Goal: Information Seeking & Learning: Check status

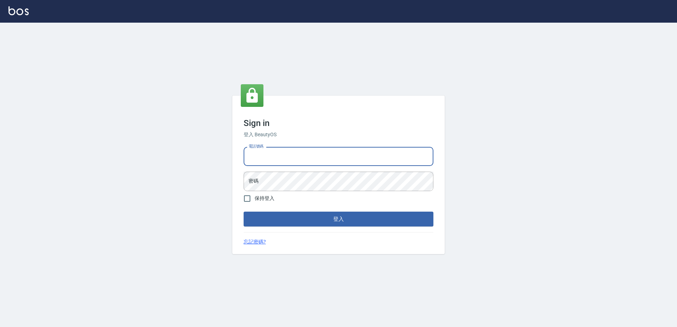
click at [278, 157] on input "電話號碼" at bounding box center [338, 156] width 190 height 19
type input "0426865599"
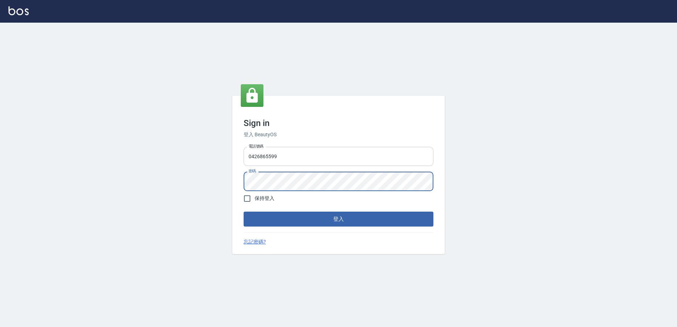
click at [243, 212] on button "登入" at bounding box center [338, 219] width 190 height 15
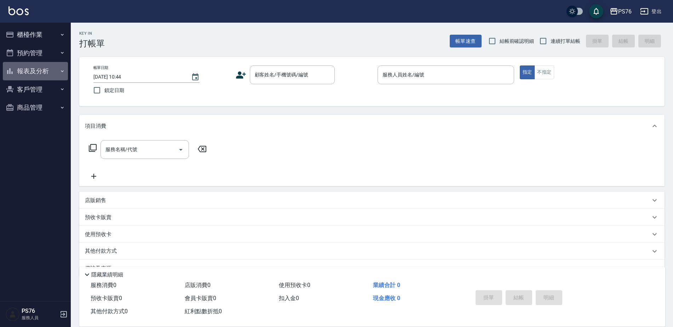
click at [55, 71] on button "報表及分析" at bounding box center [35, 71] width 65 height 18
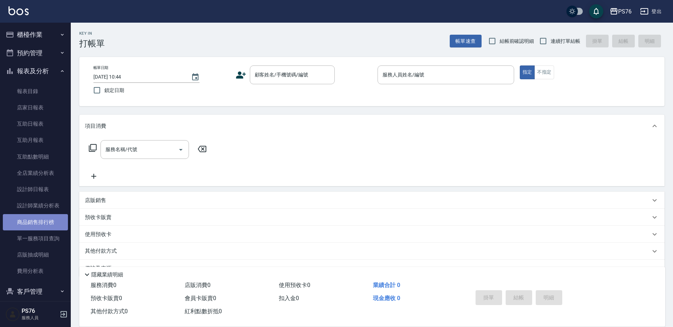
click at [46, 219] on link "商品銷售排行榜" at bounding box center [35, 222] width 65 height 16
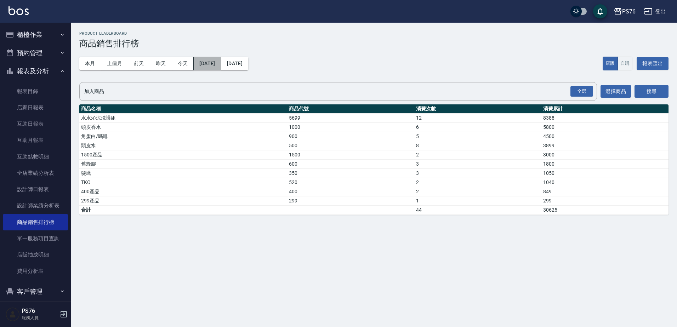
click at [221, 68] on button "[DATE]" at bounding box center [207, 63] width 27 height 13
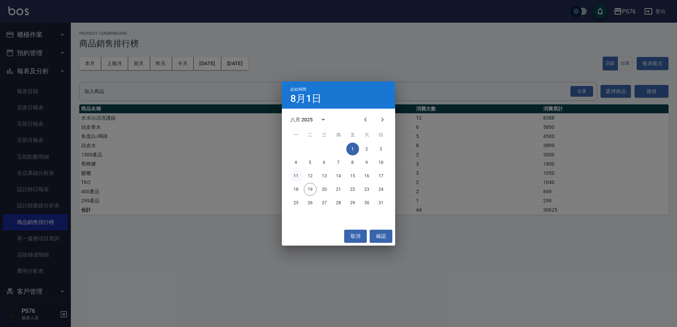
click at [300, 177] on button "11" at bounding box center [295, 176] width 13 height 13
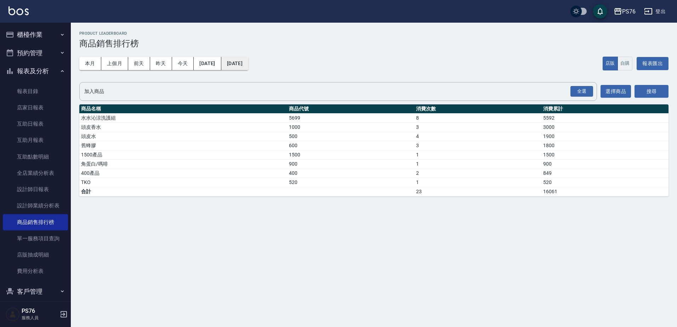
click at [248, 66] on button "[DATE]" at bounding box center [234, 63] width 27 height 13
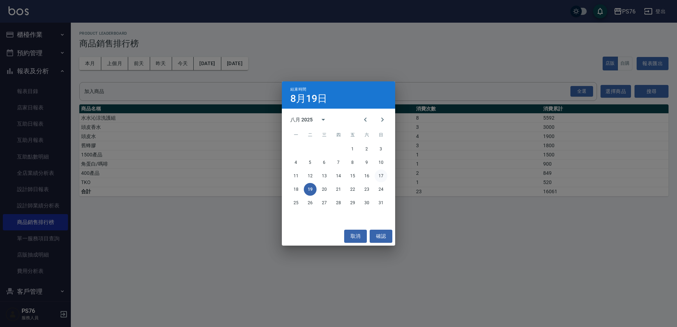
click at [382, 178] on button "17" at bounding box center [380, 176] width 13 height 13
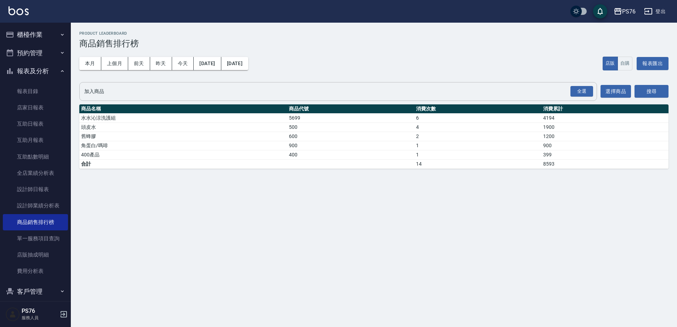
click at [255, 85] on input "加入商品" at bounding box center [332, 91] width 500 height 12
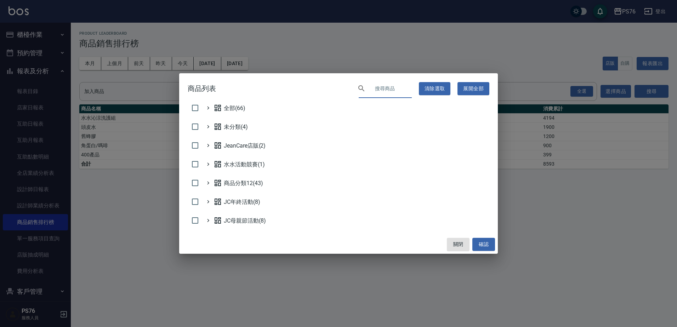
click at [385, 86] on input "text" at bounding box center [391, 88] width 42 height 19
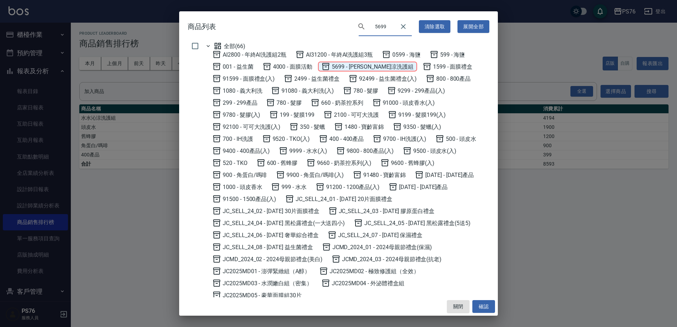
type input "5699"
click at [363, 65] on span "5699 - 水水沁涼洗護組" at bounding box center [367, 66] width 92 height 8
checkbox input "true"
click at [483, 306] on button "確認" at bounding box center [483, 306] width 23 height 13
checkbox input "false"
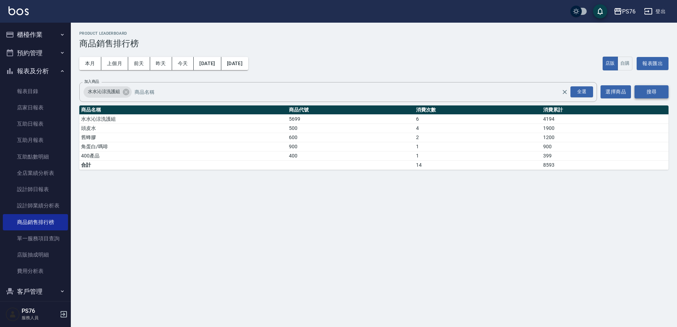
click at [650, 91] on button "搜尋" at bounding box center [651, 91] width 34 height 13
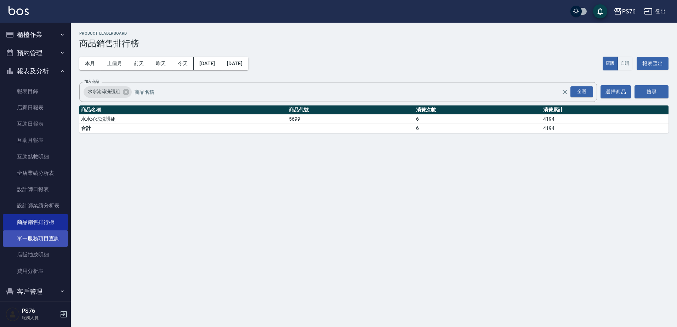
click at [39, 238] on link "單一服務項目查詢" at bounding box center [35, 238] width 65 height 16
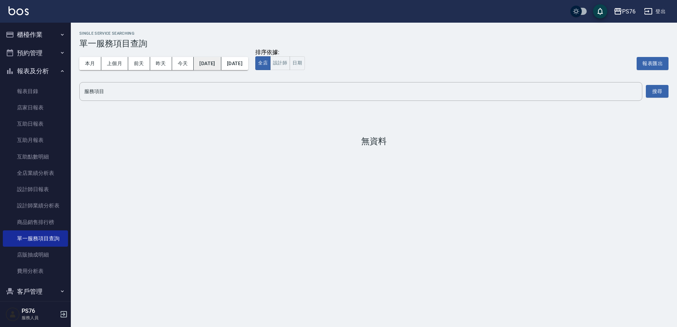
click at [221, 64] on button "[DATE]" at bounding box center [207, 63] width 27 height 13
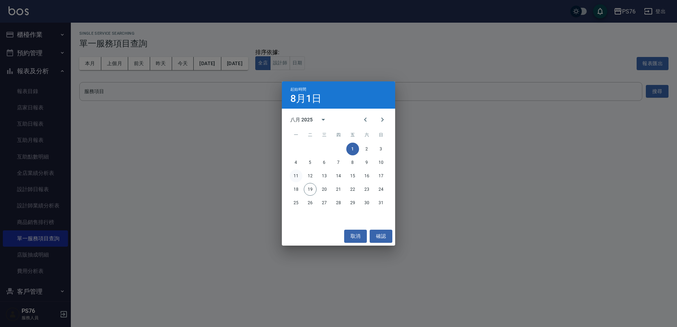
click at [298, 178] on button "11" at bounding box center [295, 176] width 13 height 13
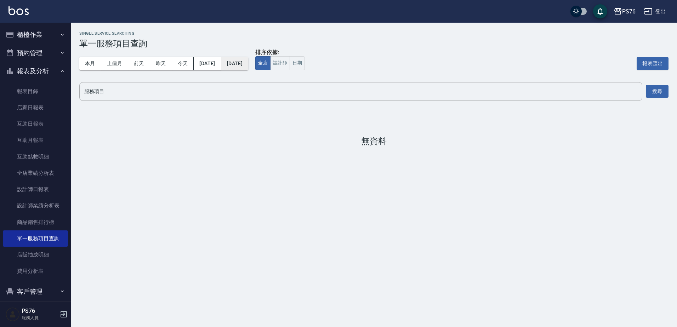
click at [248, 69] on button "[DATE]" at bounding box center [234, 63] width 27 height 13
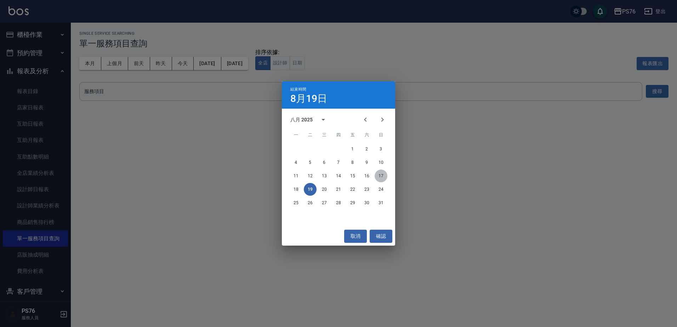
click at [377, 175] on button "17" at bounding box center [380, 176] width 13 height 13
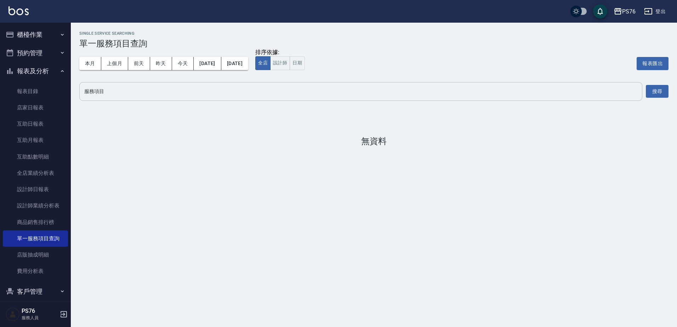
click at [278, 98] on div "服務項目" at bounding box center [360, 91] width 563 height 19
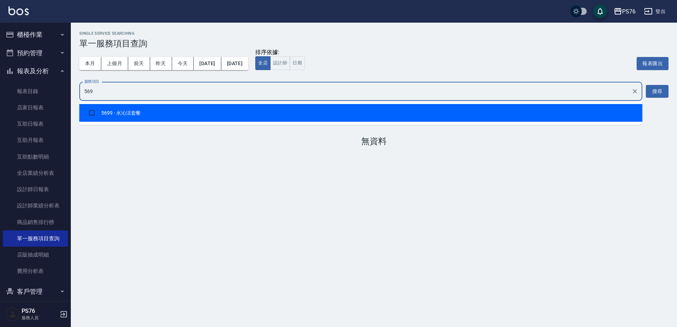
type input "5699"
click at [287, 111] on li "5699 - 水沁涼套餐" at bounding box center [360, 113] width 563 height 18
checkbox input "true"
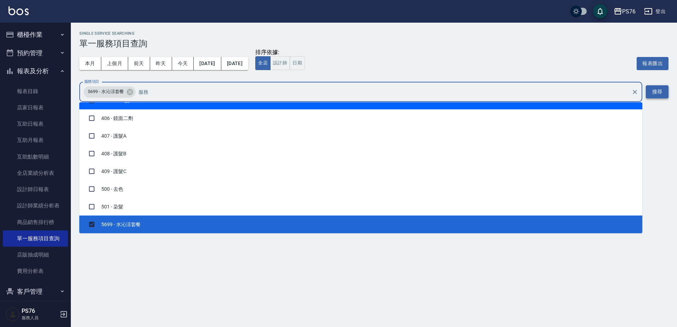
click at [657, 92] on button "搜尋" at bounding box center [656, 91] width 23 height 13
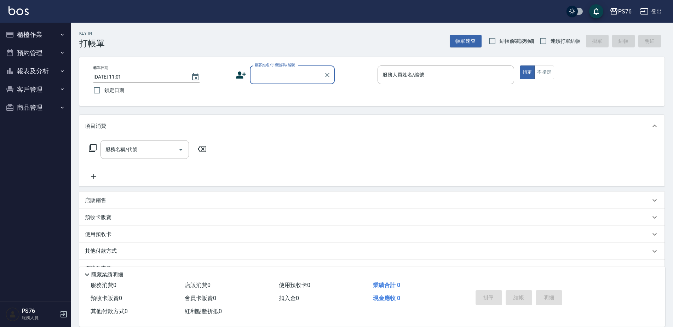
click at [40, 34] on button "櫃檯作業" at bounding box center [35, 34] width 65 height 18
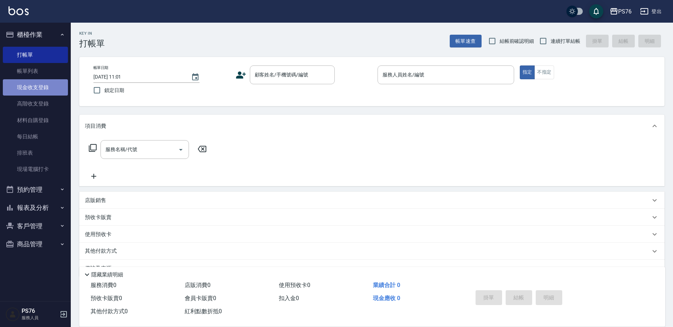
click at [41, 90] on link "現金收支登錄" at bounding box center [35, 87] width 65 height 16
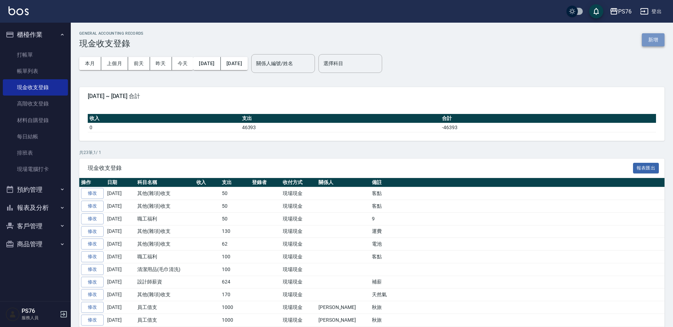
click at [650, 38] on button "新增" at bounding box center [653, 39] width 23 height 13
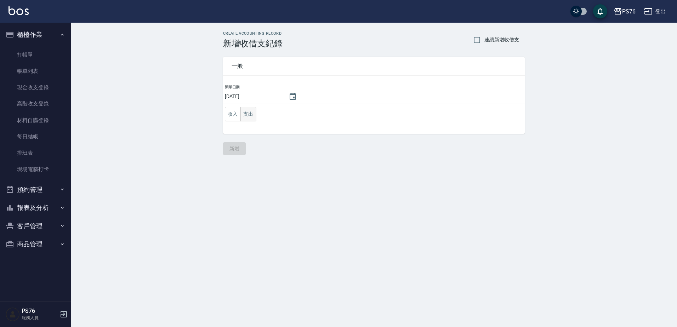
click at [252, 114] on button "支出" at bounding box center [248, 114] width 16 height 15
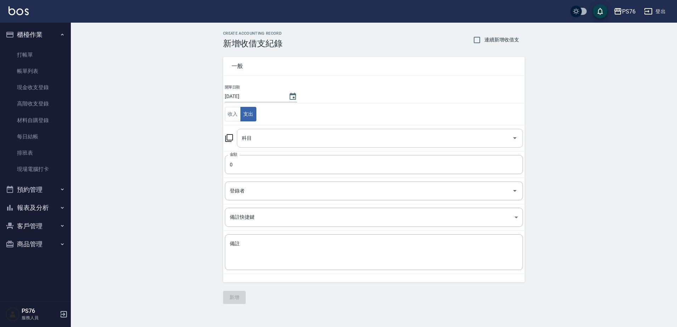
click at [269, 137] on input "科目" at bounding box center [374, 138] width 269 height 12
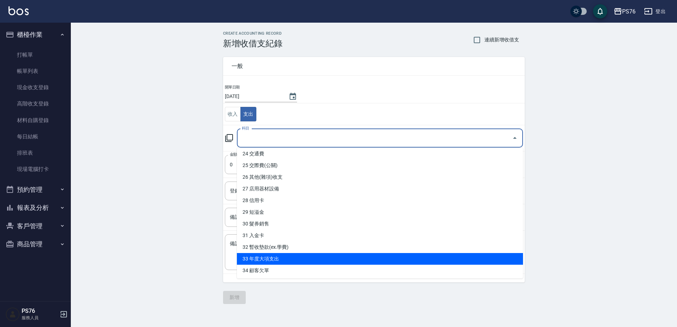
scroll to position [283, 0]
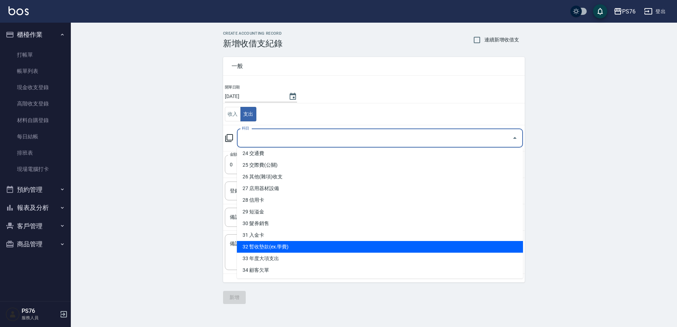
click at [300, 243] on li "32 暫收墊款(ex.學費)" at bounding box center [380, 247] width 286 height 12
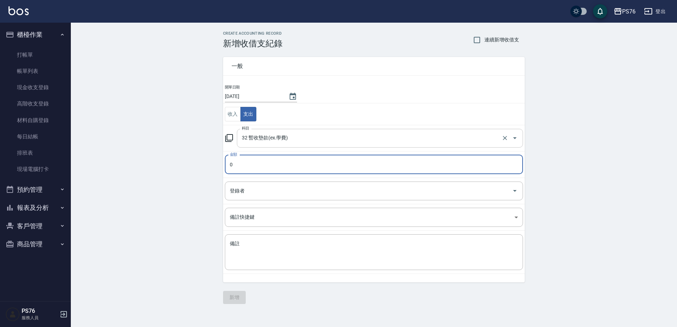
click at [286, 134] on input "32 暫收墊款(ex.學費)" at bounding box center [370, 138] width 260 height 12
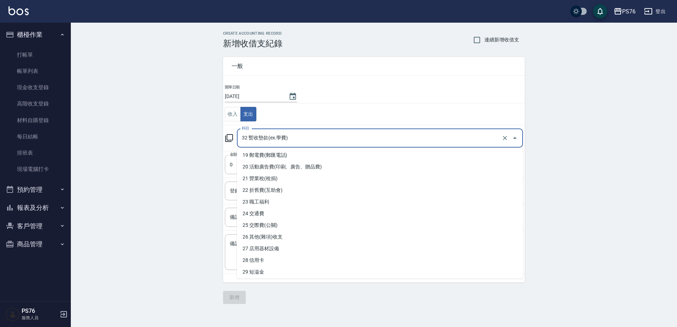
scroll to position [212, 0]
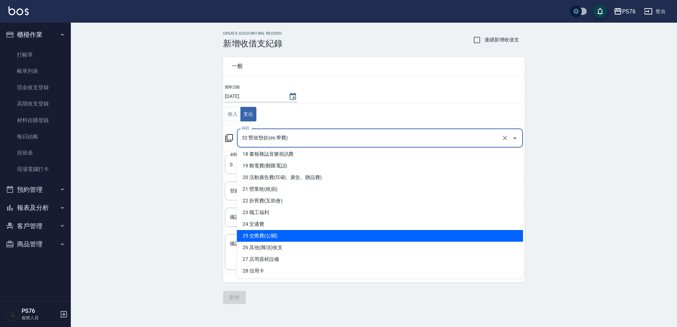
click at [287, 236] on li "25 交際費(公關)" at bounding box center [380, 236] width 286 height 12
type input "25 交際費(公關)"
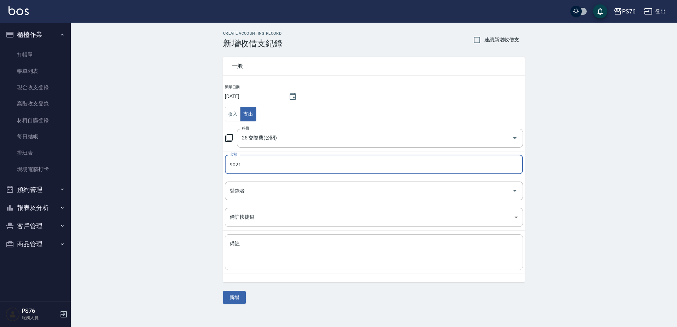
type input "9021"
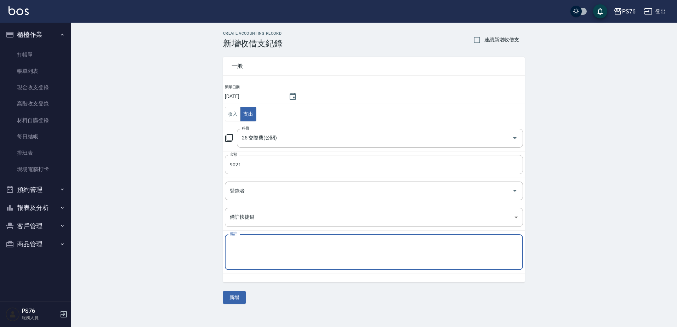
click at [284, 248] on textarea "備註" at bounding box center [374, 252] width 288 height 24
type textarea "F"
type textarea "貸款"
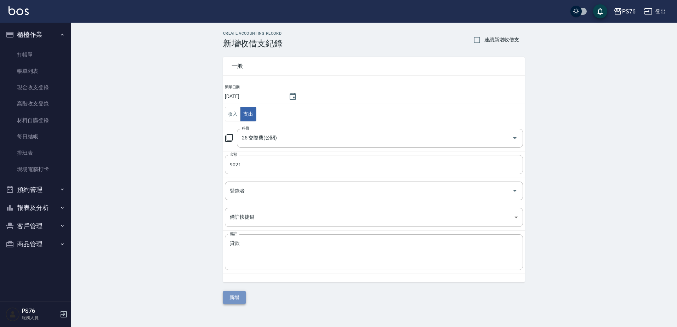
click at [234, 298] on button "新增" at bounding box center [234, 297] width 23 height 13
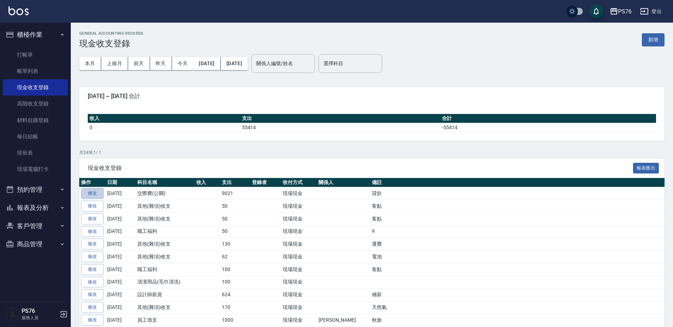
click at [102, 196] on link "修改" at bounding box center [92, 193] width 23 height 11
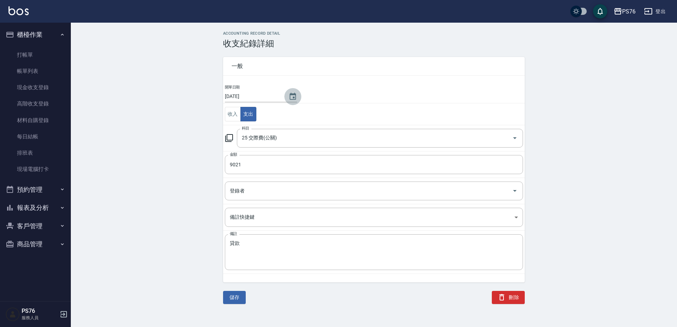
click at [291, 97] on icon "Choose date, selected date is 2025-08-19" at bounding box center [292, 96] width 6 height 7
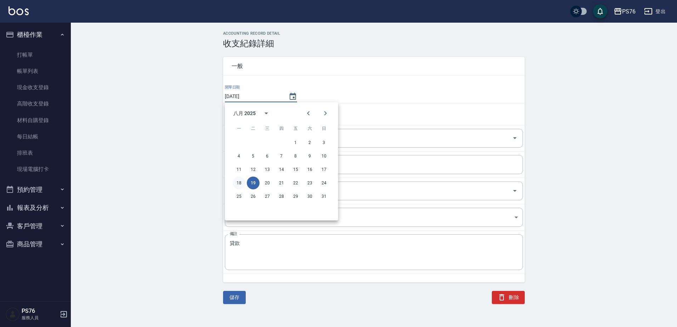
click at [244, 179] on button "18" at bounding box center [238, 183] width 13 height 13
type input "[DATE]"
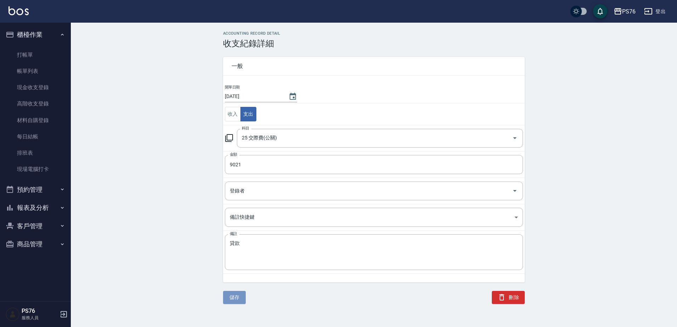
click at [240, 295] on button "儲存" at bounding box center [234, 297] width 23 height 13
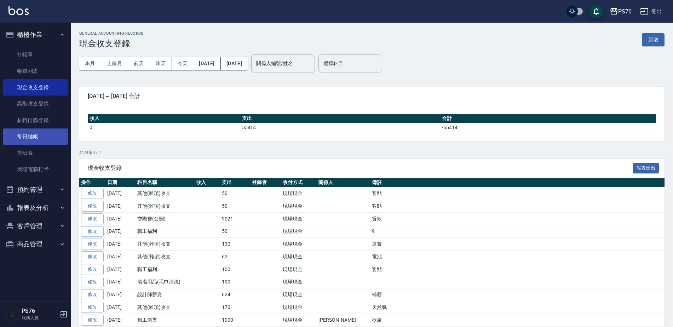
click at [41, 133] on link "每日結帳" at bounding box center [35, 136] width 65 height 16
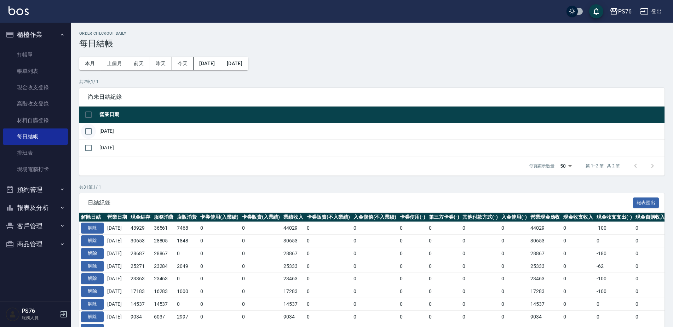
click at [92, 131] on input "checkbox" at bounding box center [88, 131] width 15 height 15
checkbox input "true"
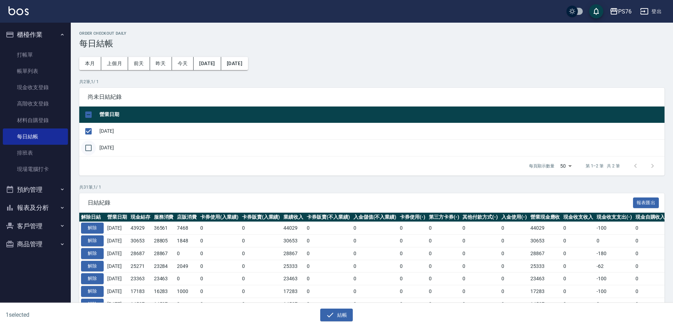
click at [92, 146] on input "checkbox" at bounding box center [88, 147] width 15 height 15
checkbox input "true"
click at [86, 149] on input "checkbox" at bounding box center [88, 147] width 15 height 15
checkbox input "false"
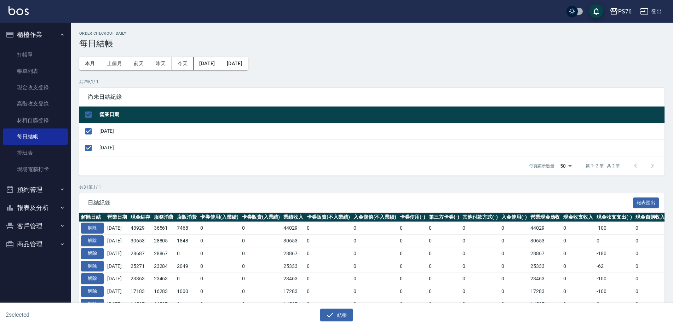
checkbox input "false"
click at [45, 88] on link "現金收支登錄" at bounding box center [35, 87] width 65 height 16
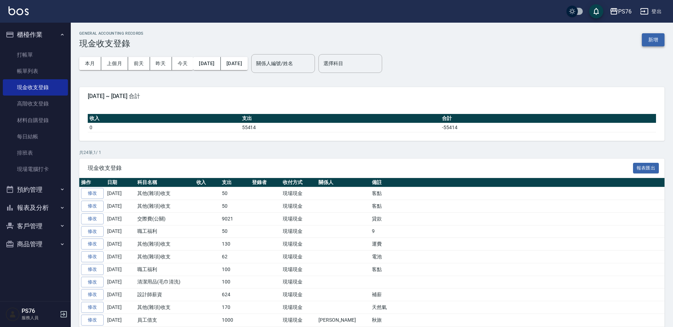
click at [652, 44] on button "新增" at bounding box center [653, 39] width 23 height 13
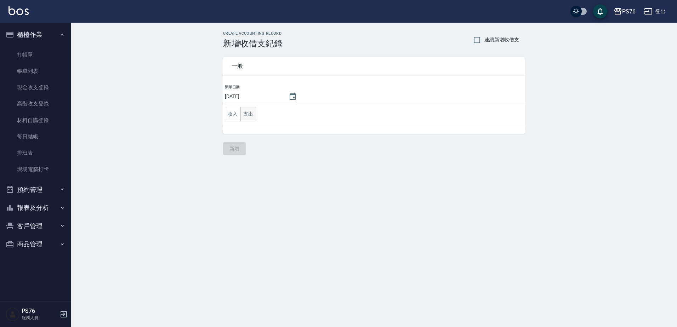
click at [250, 114] on button "支出" at bounding box center [248, 114] width 16 height 15
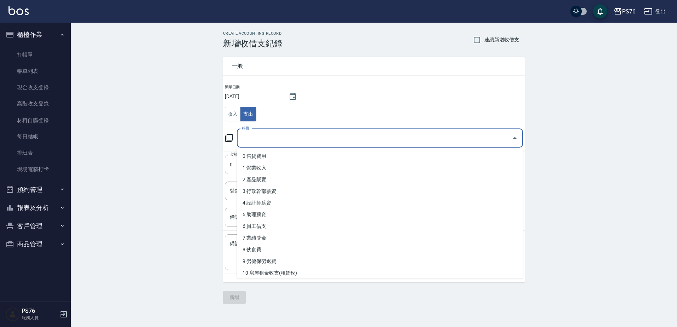
click at [262, 143] on input "科目" at bounding box center [374, 138] width 269 height 12
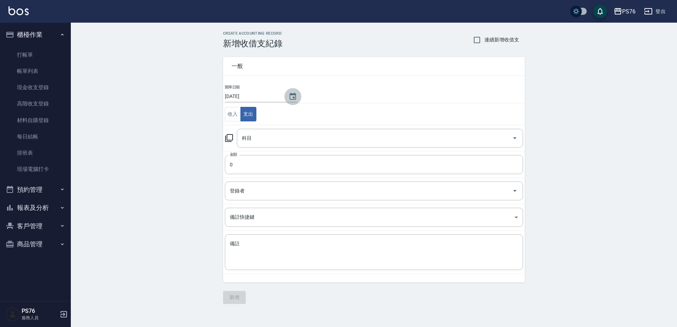
drag, startPoint x: 290, startPoint y: 94, endPoint x: 289, endPoint y: 99, distance: 4.5
click at [291, 95] on icon "Choose date, selected date is 2025-08-19" at bounding box center [292, 96] width 6 height 7
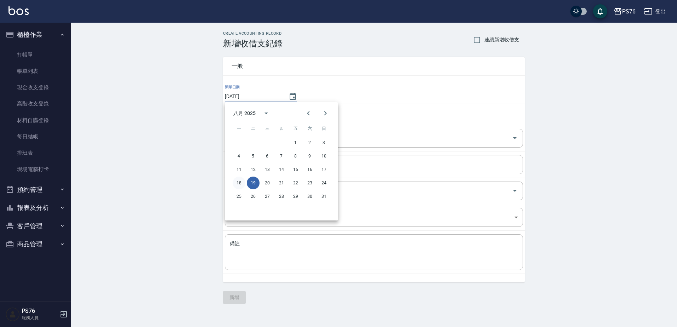
click at [240, 186] on button "18" at bounding box center [238, 183] width 13 height 13
type input "[DATE]"
click at [267, 137] on input "科目" at bounding box center [374, 138] width 269 height 12
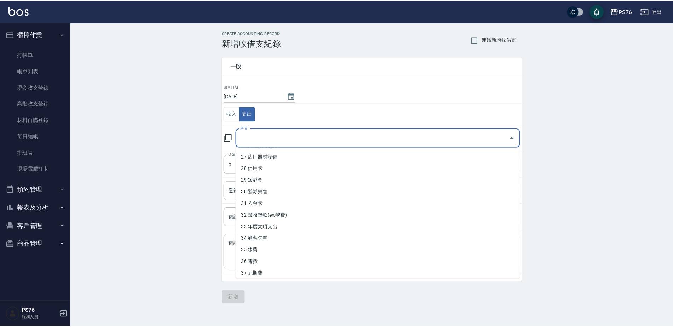
scroll to position [318, 0]
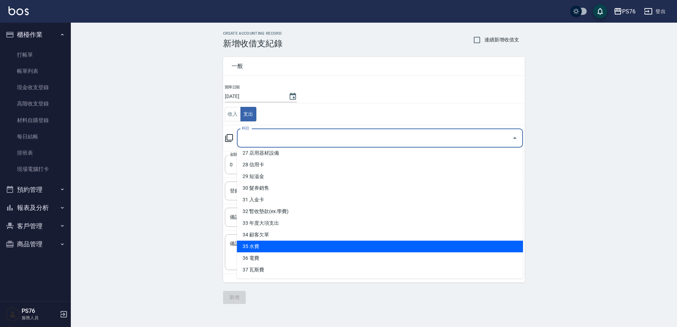
click at [282, 246] on li "35 水費" at bounding box center [380, 247] width 286 height 12
type input "35 水費"
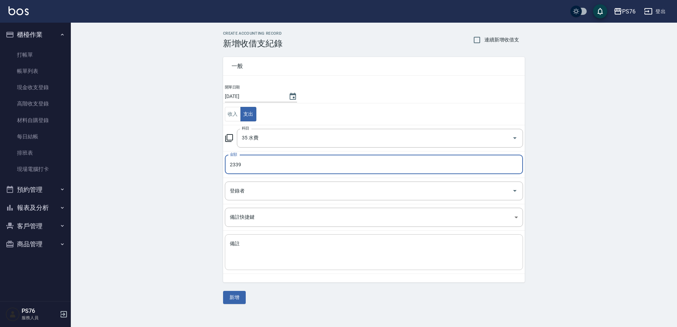
type input "2339"
click at [283, 259] on textarea "備註" at bounding box center [374, 252] width 288 height 24
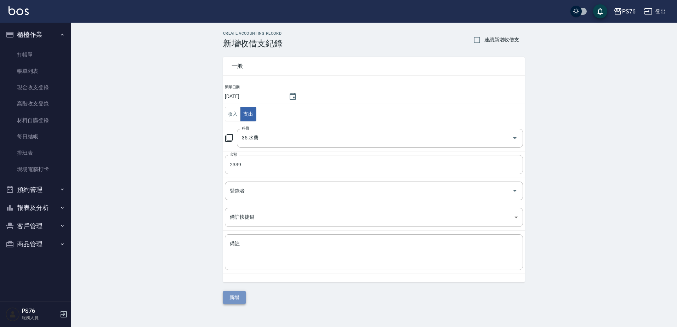
click at [237, 302] on button "新增" at bounding box center [234, 297] width 23 height 13
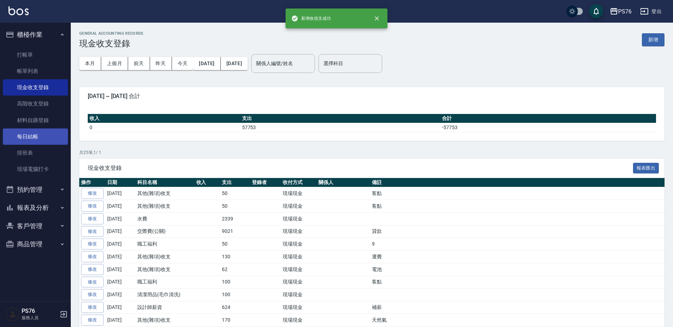
click at [44, 140] on link "每日結帳" at bounding box center [35, 136] width 65 height 16
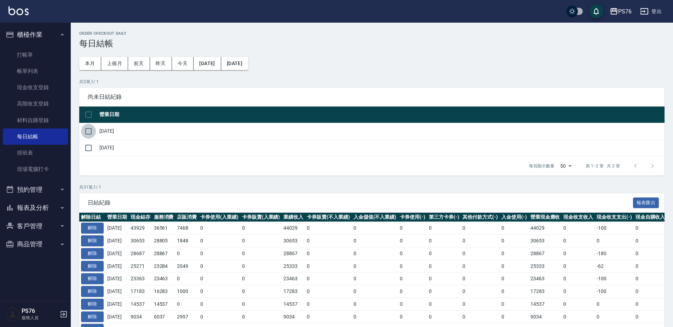
click at [91, 131] on input "checkbox" at bounding box center [88, 131] width 15 height 15
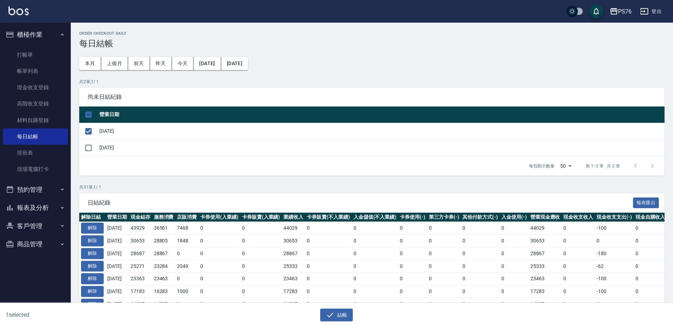
click at [336, 306] on div "結帳" at bounding box center [334, 312] width 334 height 19
click at [337, 309] on button "結帳" at bounding box center [336, 315] width 33 height 13
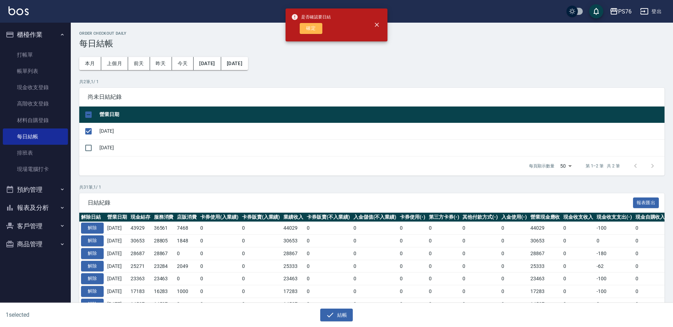
click at [305, 30] on button "確定" at bounding box center [311, 28] width 23 height 11
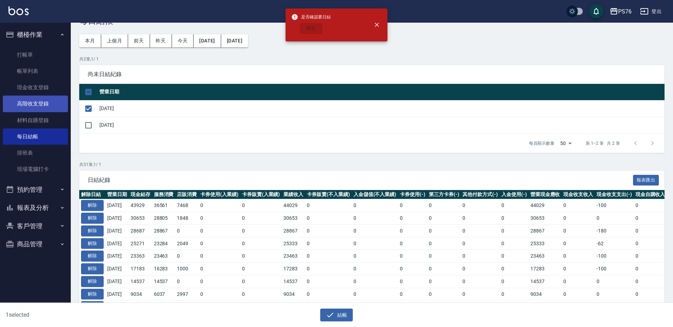
scroll to position [15, 0]
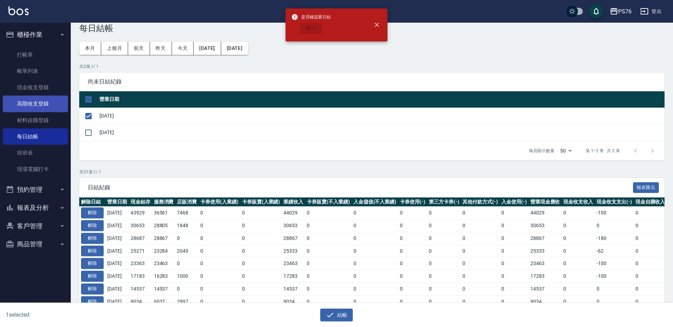
checkbox input "false"
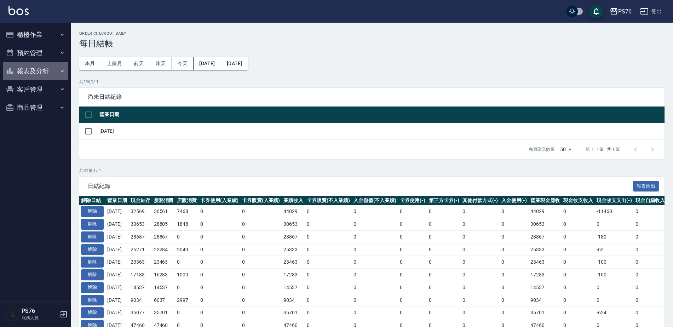
click at [42, 71] on button "報表及分析" at bounding box center [35, 71] width 65 height 18
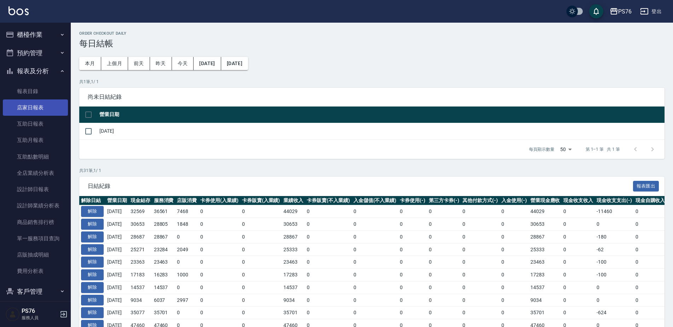
click at [35, 108] on link "店家日報表" at bounding box center [35, 107] width 65 height 16
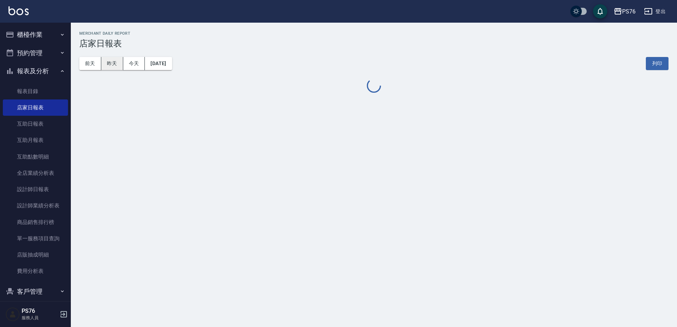
click at [116, 66] on button "昨天" at bounding box center [112, 63] width 22 height 13
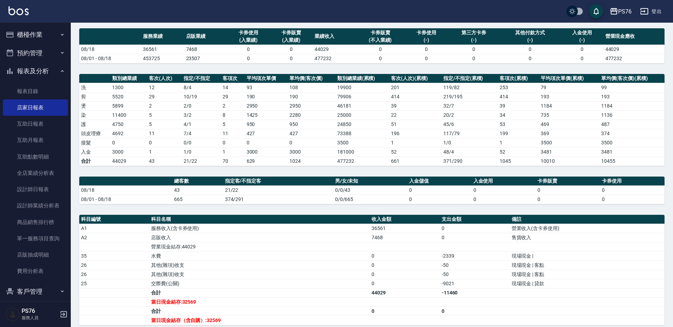
scroll to position [111, 0]
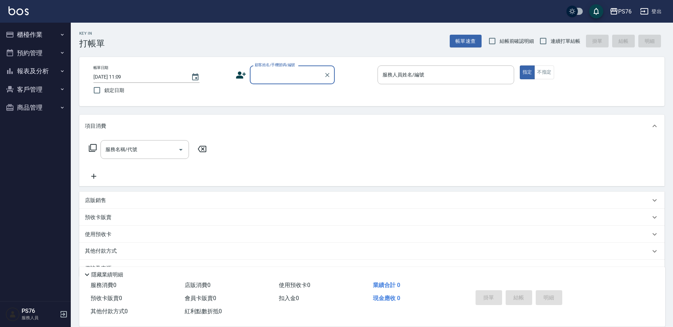
click at [48, 67] on button "報表及分析" at bounding box center [35, 71] width 65 height 18
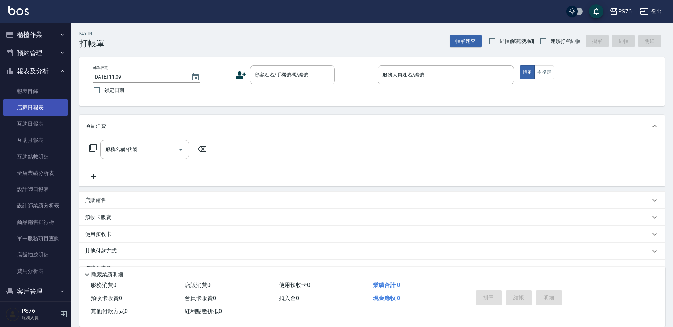
click at [41, 109] on link "店家日報表" at bounding box center [35, 107] width 65 height 16
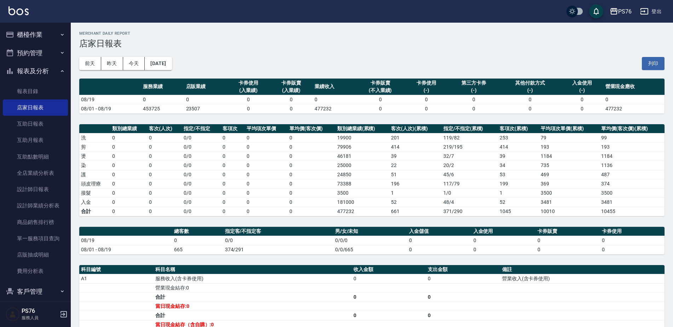
click at [168, 61] on button "[DATE]" at bounding box center [158, 63] width 27 height 13
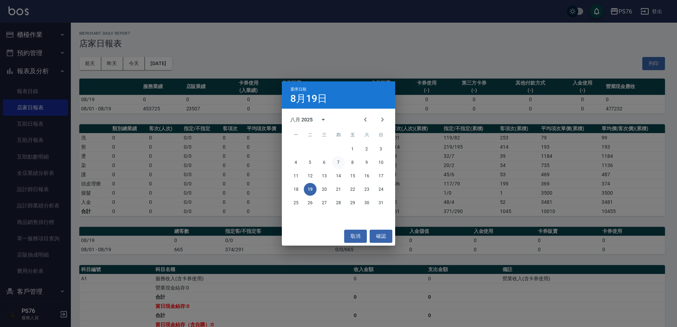
click at [335, 165] on button "7" at bounding box center [338, 162] width 13 height 13
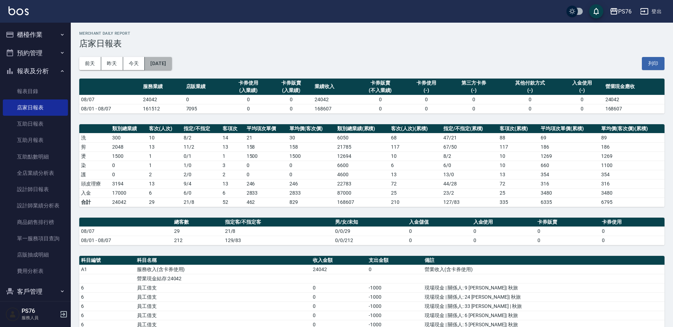
click at [167, 58] on button "[DATE]" at bounding box center [158, 63] width 27 height 13
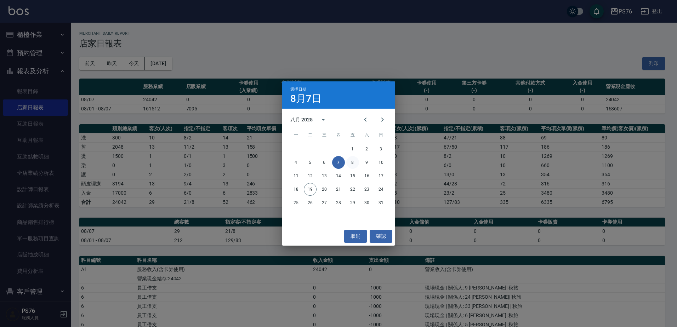
click at [356, 161] on button "8" at bounding box center [352, 162] width 13 height 13
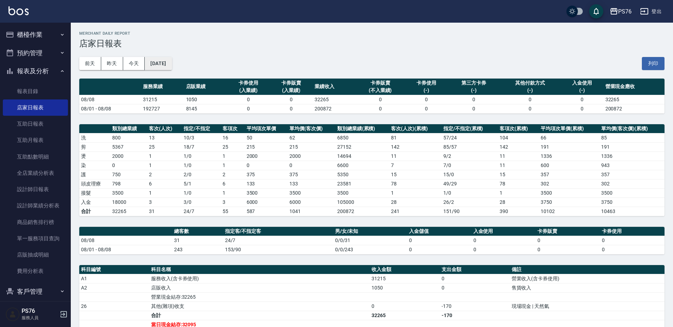
drag, startPoint x: 181, startPoint y: 70, endPoint x: 174, endPoint y: 62, distance: 10.6
click at [176, 66] on div "前天 昨天 今天 2025/08/08 列印" at bounding box center [371, 63] width 585 height 30
click at [172, 62] on button "[DATE]" at bounding box center [158, 63] width 27 height 13
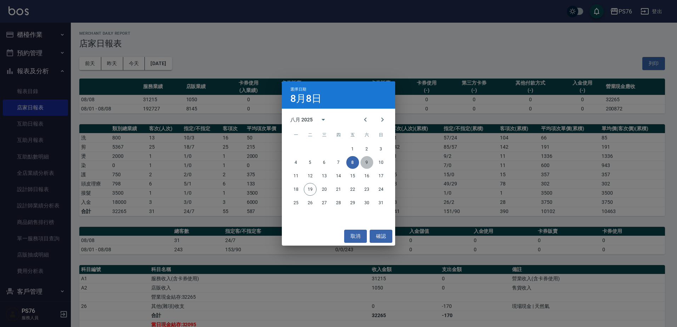
click at [371, 159] on button "9" at bounding box center [366, 162] width 13 height 13
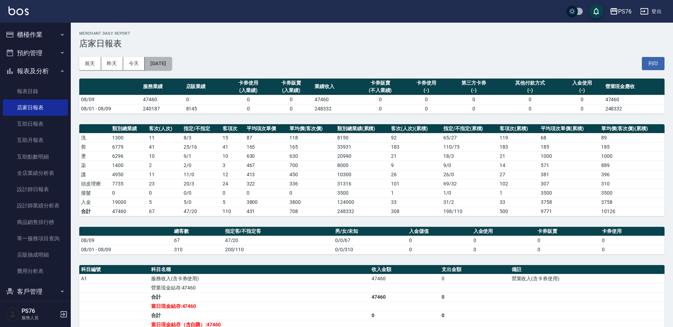
click at [171, 61] on button "[DATE]" at bounding box center [158, 63] width 27 height 13
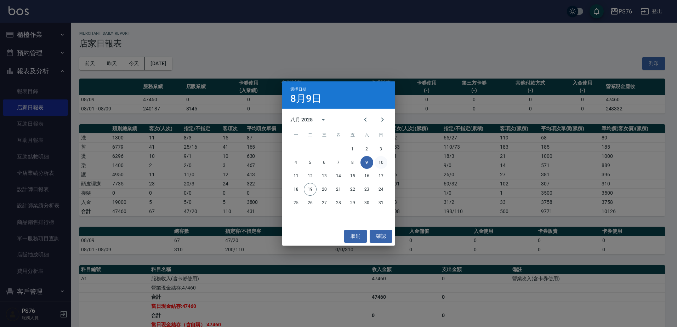
click at [384, 160] on button "10" at bounding box center [380, 162] width 13 height 13
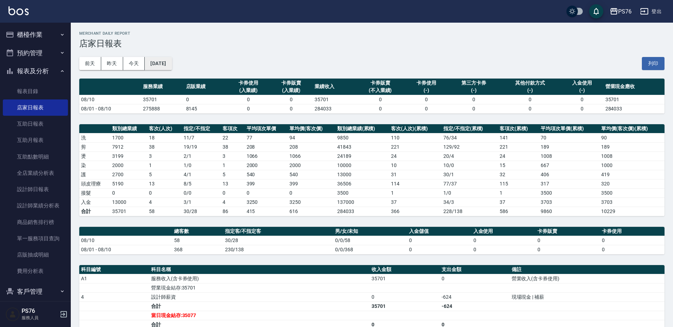
click at [172, 67] on button "[DATE]" at bounding box center [158, 63] width 27 height 13
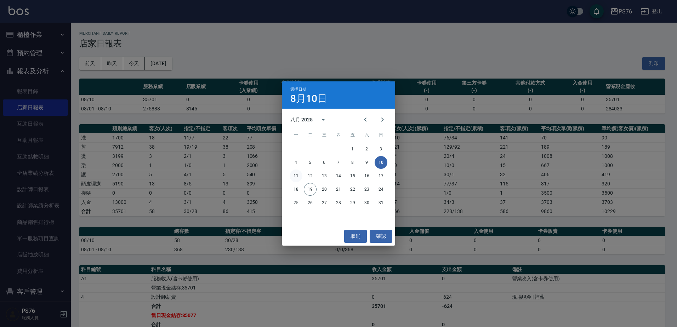
click at [300, 174] on button "11" at bounding box center [295, 176] width 13 height 13
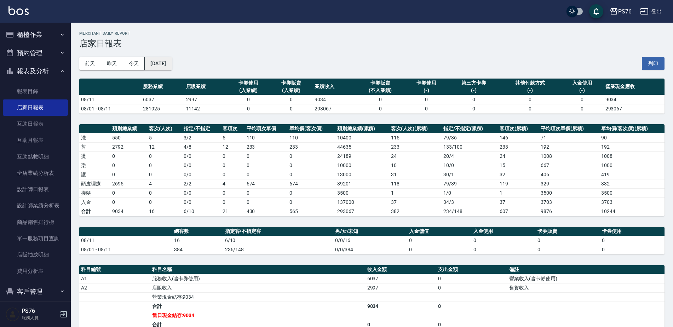
click at [160, 65] on button "[DATE]" at bounding box center [158, 63] width 27 height 13
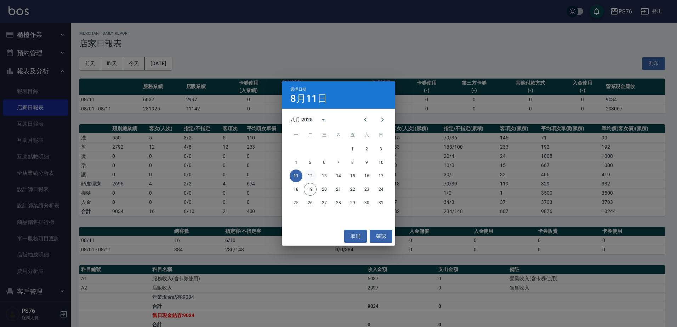
click at [313, 174] on button "12" at bounding box center [310, 176] width 13 height 13
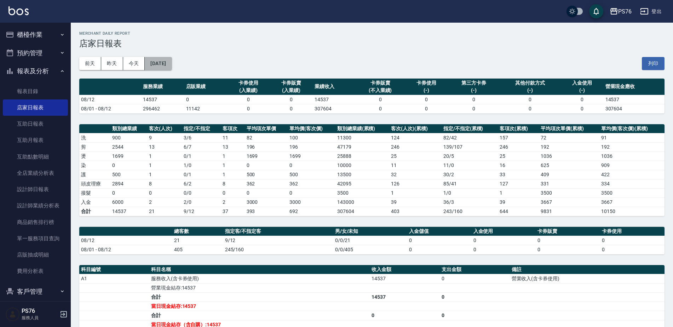
click at [172, 62] on button "[DATE]" at bounding box center [158, 63] width 27 height 13
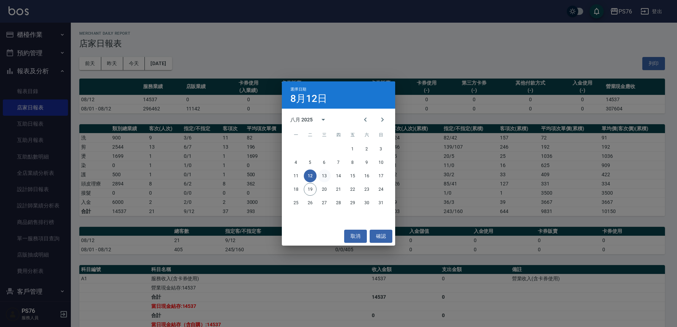
click at [319, 172] on button "13" at bounding box center [324, 176] width 13 height 13
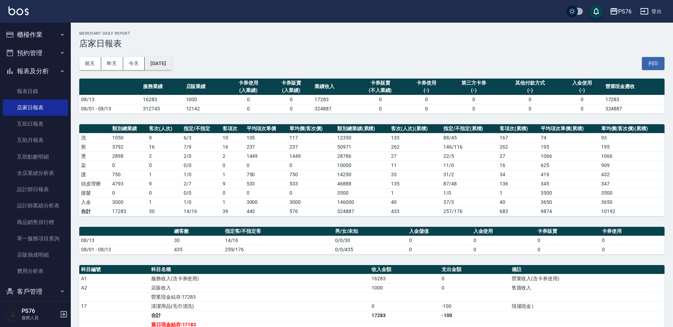
click at [169, 58] on button "[DATE]" at bounding box center [158, 63] width 27 height 13
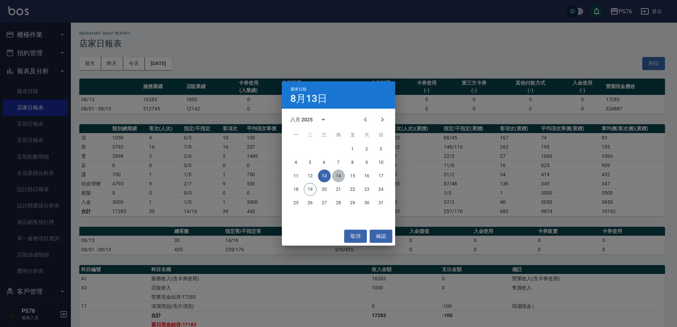
click at [340, 176] on button "14" at bounding box center [338, 176] width 13 height 13
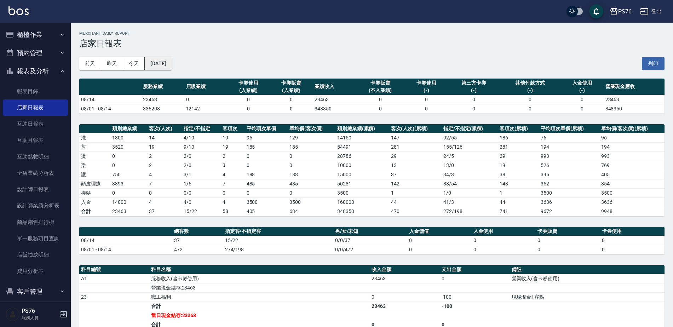
click at [153, 63] on button "[DATE]" at bounding box center [158, 63] width 27 height 13
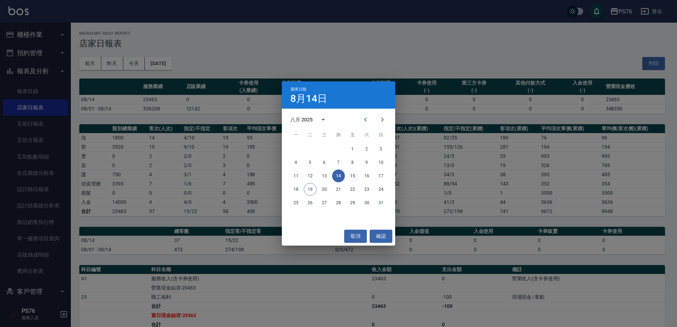
click at [353, 178] on button "15" at bounding box center [352, 176] width 13 height 13
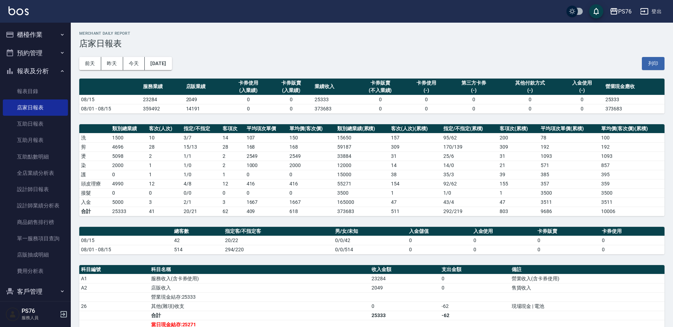
click at [173, 56] on div "前天 昨天 今天 2025/08/15 列印" at bounding box center [371, 63] width 585 height 30
click at [183, 84] on th "服務業績" at bounding box center [162, 87] width 43 height 17
click at [172, 66] on button "[DATE]" at bounding box center [158, 63] width 27 height 13
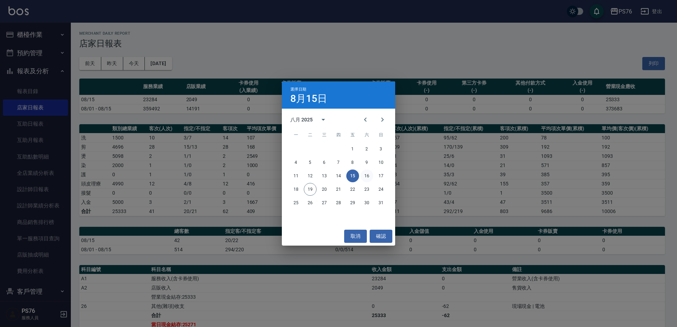
click at [369, 173] on button "16" at bounding box center [366, 176] width 13 height 13
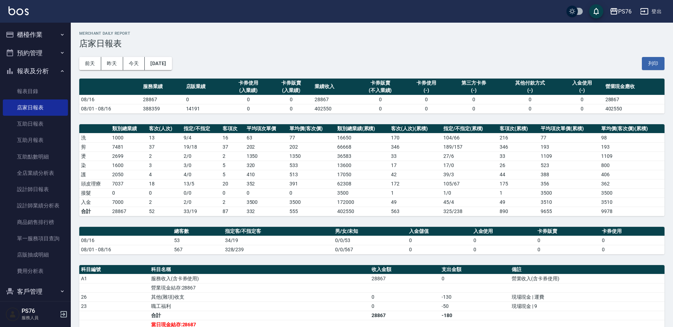
click at [165, 57] on div "前天 昨天 今天 2025/08/16 列印" at bounding box center [371, 63] width 585 height 30
click at [163, 61] on button "[DATE]" at bounding box center [158, 63] width 27 height 13
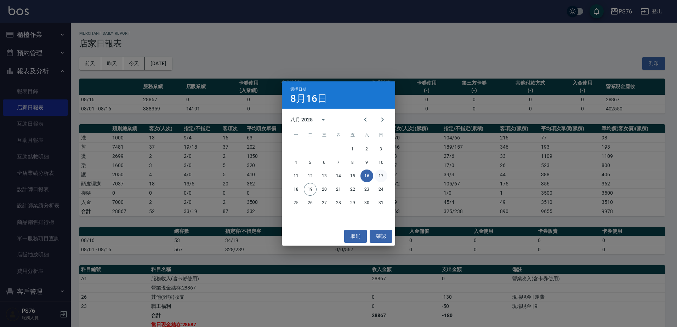
click at [382, 176] on button "17" at bounding box center [380, 176] width 13 height 13
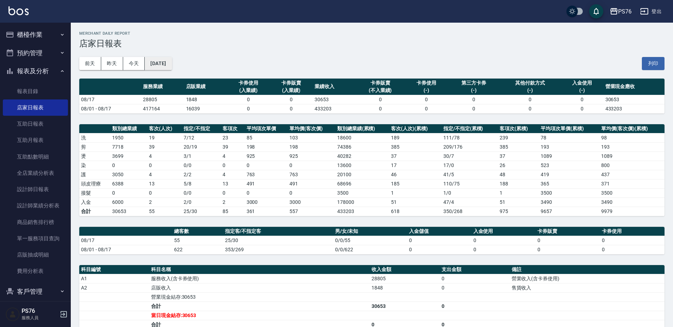
click at [172, 63] on button "[DATE]" at bounding box center [158, 63] width 27 height 13
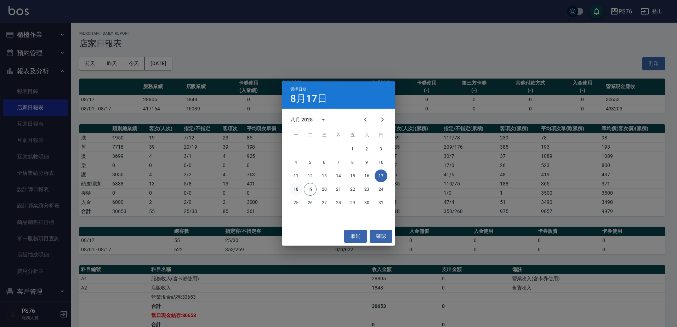
click at [298, 189] on button "18" at bounding box center [295, 189] width 13 height 13
